Goal: Find specific page/section: Find specific page/section

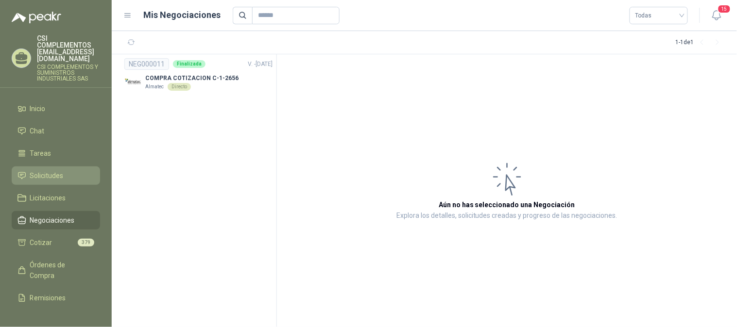
click at [44, 171] on span "Solicitudes" at bounding box center [47, 176] width 34 height 11
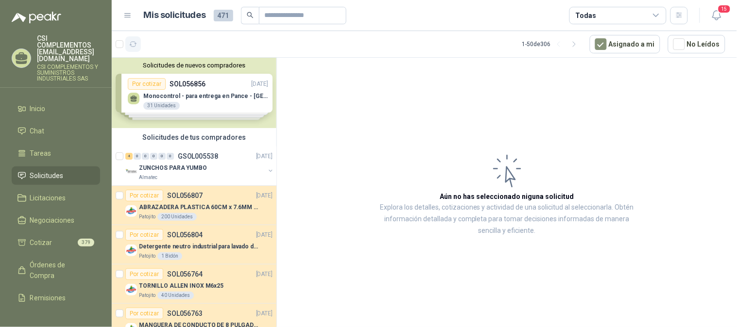
click at [127, 44] on button "button" at bounding box center [133, 44] width 16 height 16
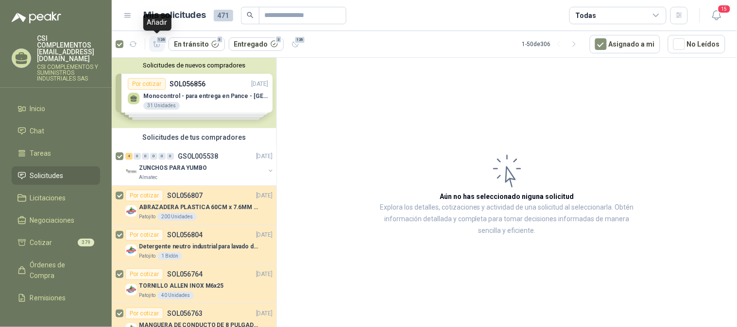
click at [160, 46] on icon "button" at bounding box center [157, 44] width 8 height 8
